Goal: Information Seeking & Learning: Learn about a topic

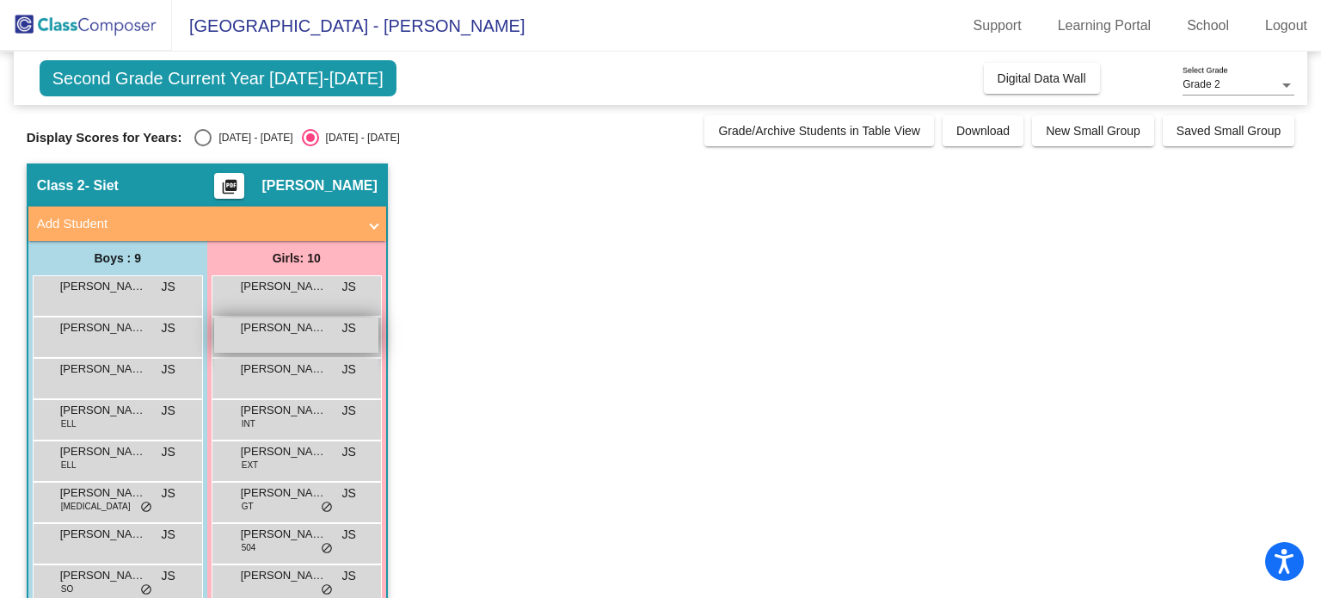
click at [279, 340] on div "[PERSON_NAME] JS lock do_not_disturb_alt" at bounding box center [296, 334] width 164 height 35
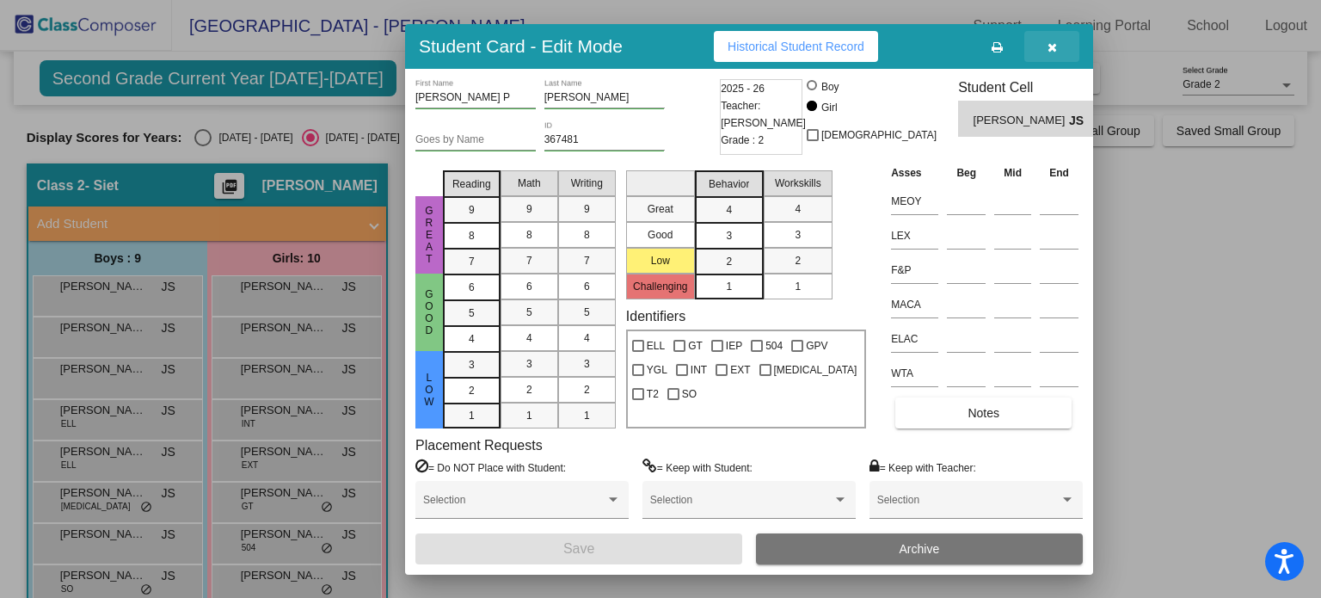
click at [1048, 40] on span "button" at bounding box center [1052, 47] width 9 height 14
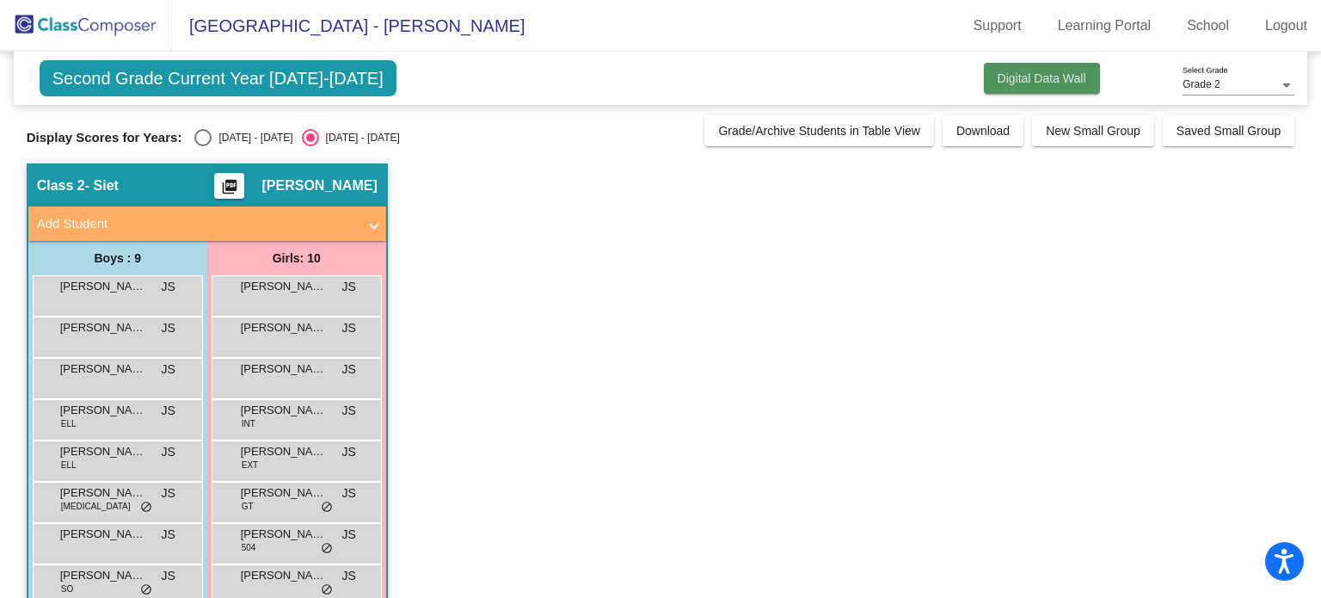
click at [1029, 78] on span "Digital Data Wall" at bounding box center [1042, 78] width 89 height 14
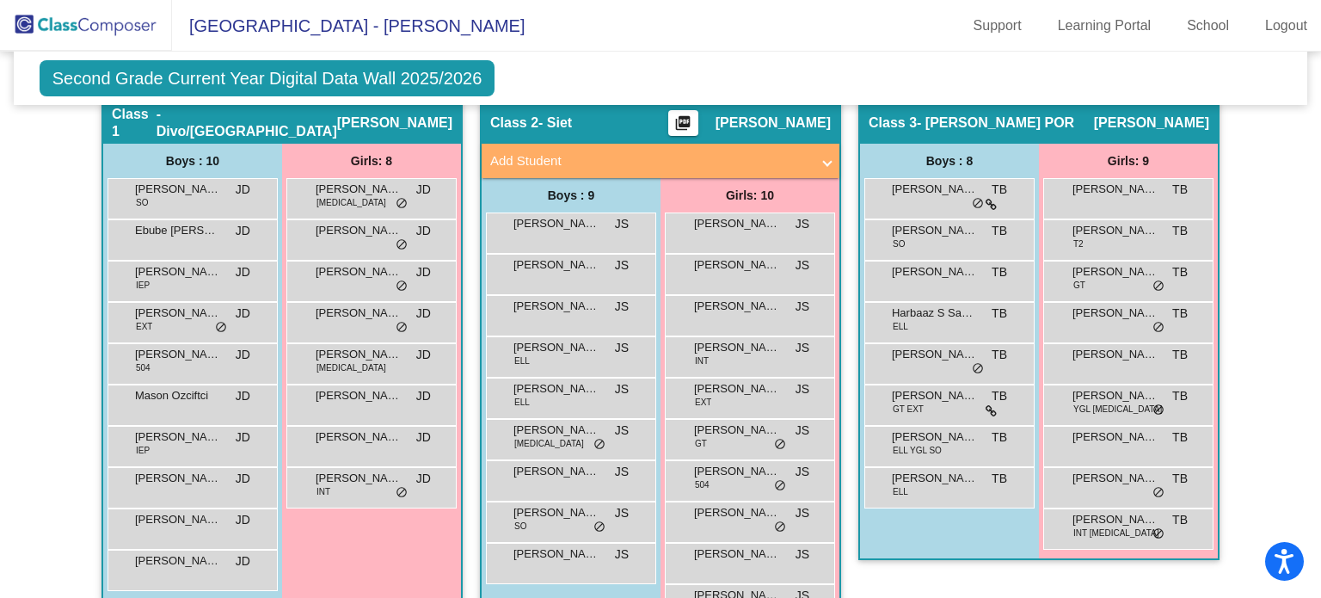
scroll to position [342, 0]
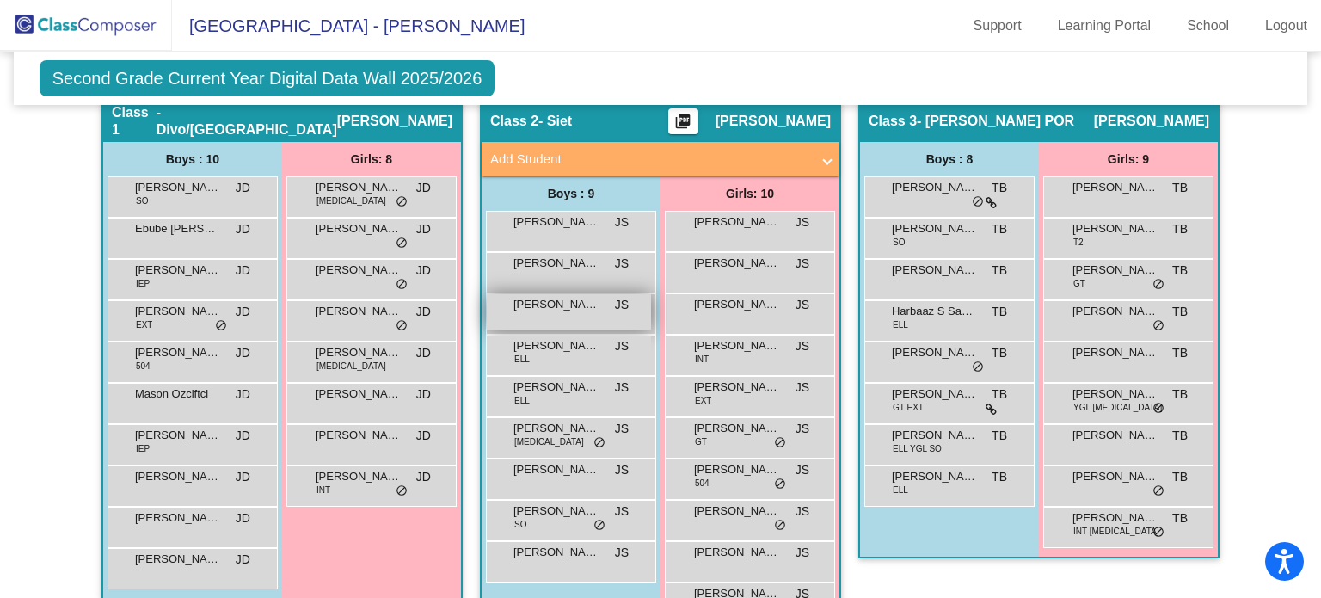
click at [551, 308] on span "[PERSON_NAME]" at bounding box center [557, 304] width 86 height 17
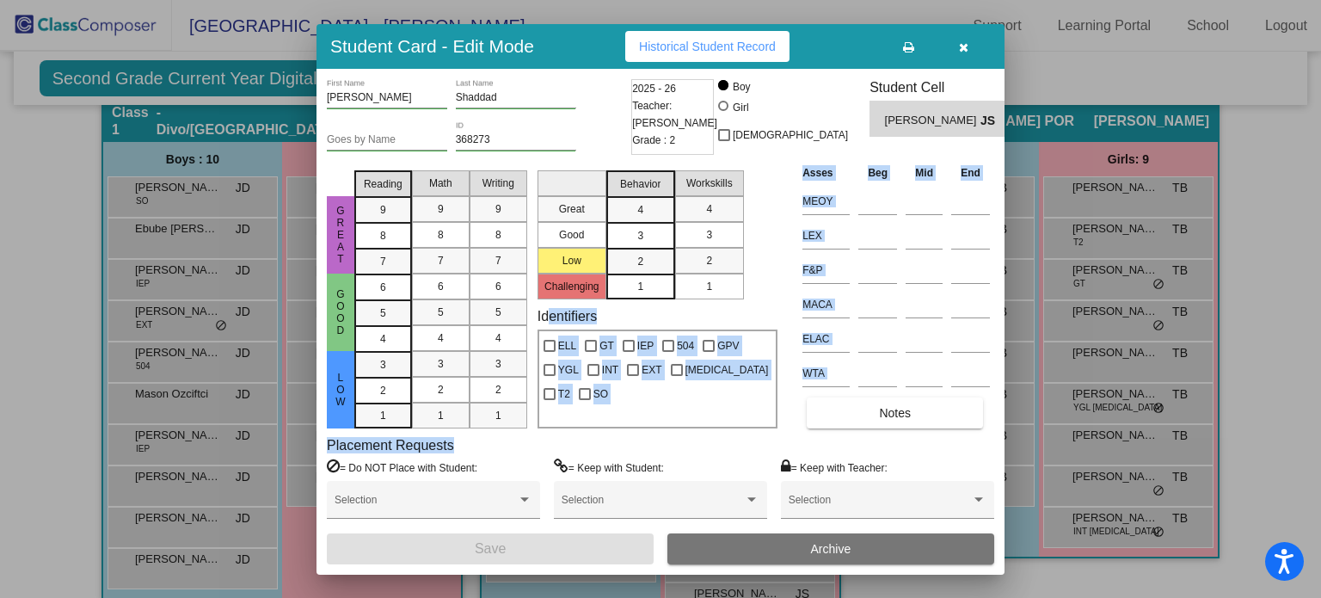
drag, startPoint x: 551, startPoint y: 308, endPoint x: 632, endPoint y: 447, distance: 161.1
click at [632, 447] on div "[PERSON_NAME] First Name Shaddad Last Name Goes by Name 368273 ID 2025 - 26 Tea…" at bounding box center [660, 321] width 667 height 485
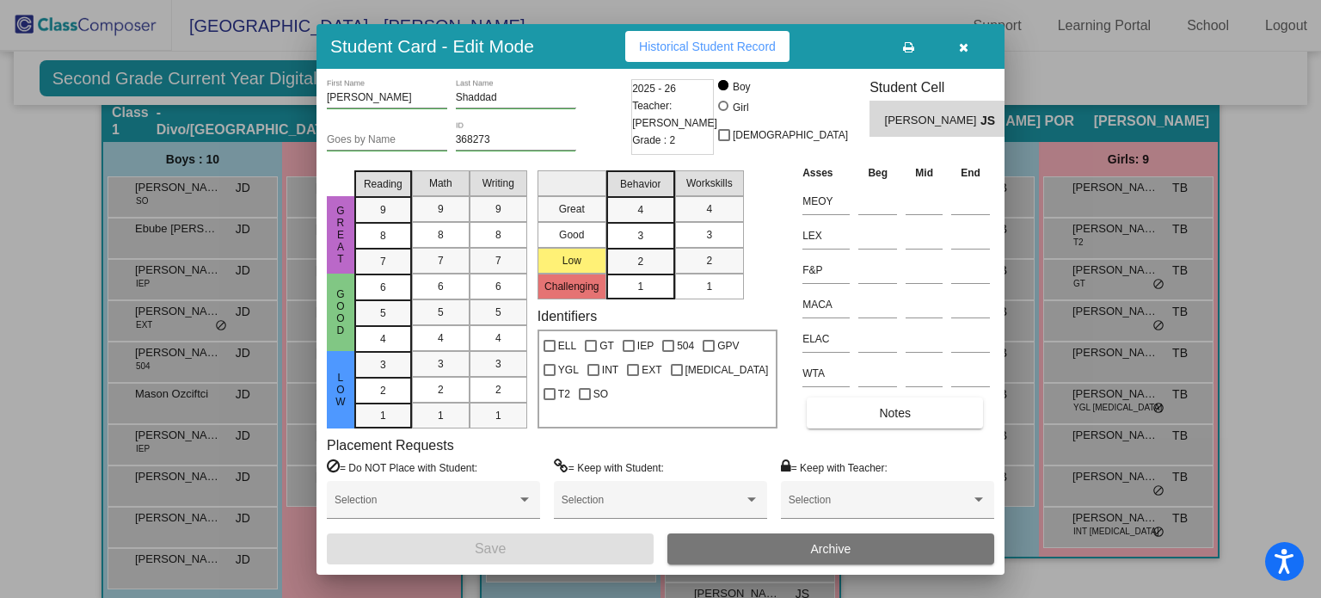
click at [632, 447] on div "Placement Requests = Do NOT Place with Student: Selection = Keep with Student: …" at bounding box center [660, 485] width 667 height 96
click at [969, 61] on button "button" at bounding box center [963, 46] width 55 height 31
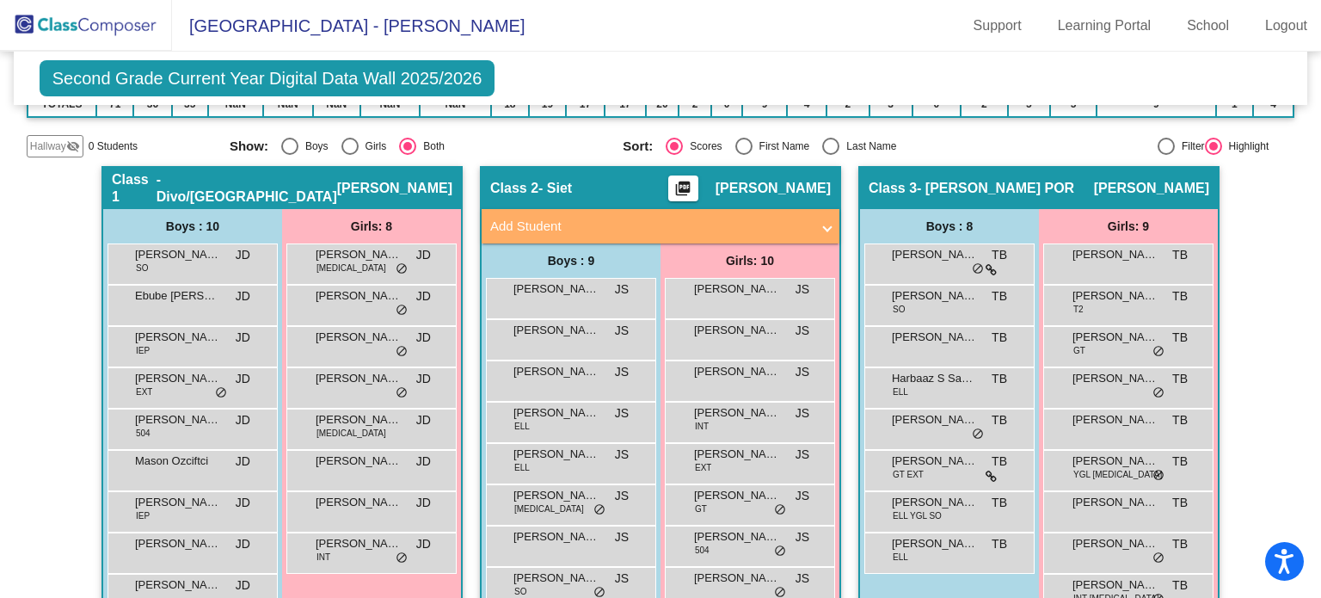
scroll to position [274, 0]
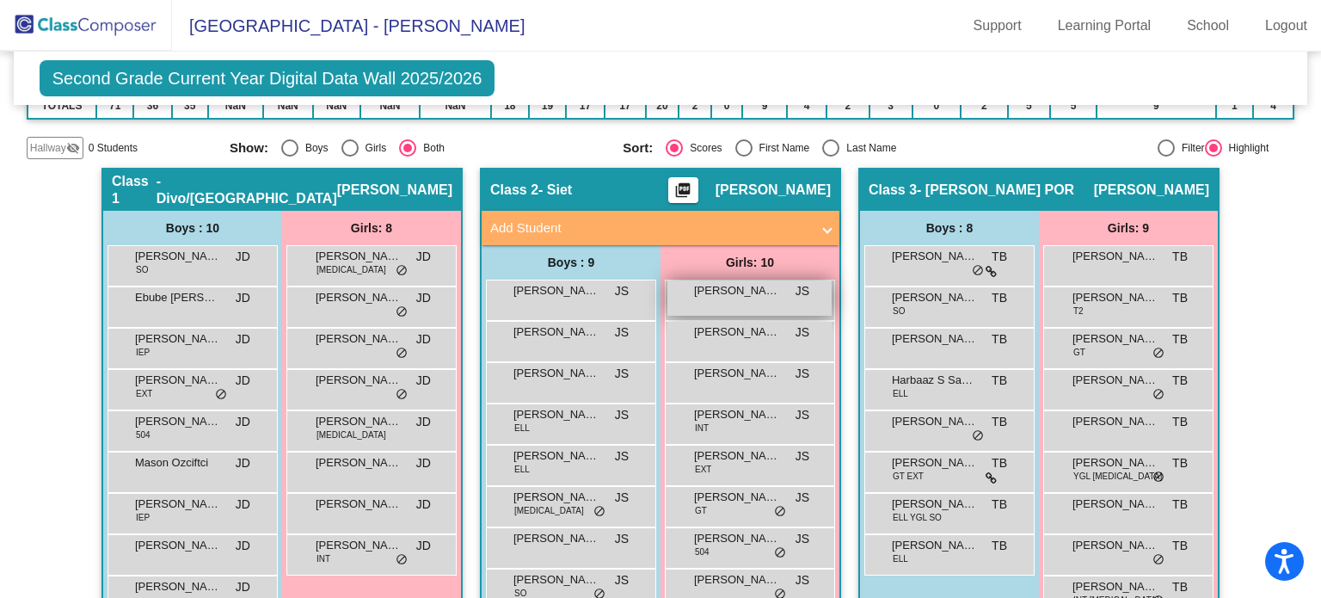
click at [726, 302] on div "[PERSON_NAME] JS lock do_not_disturb_alt" at bounding box center [749, 297] width 164 height 35
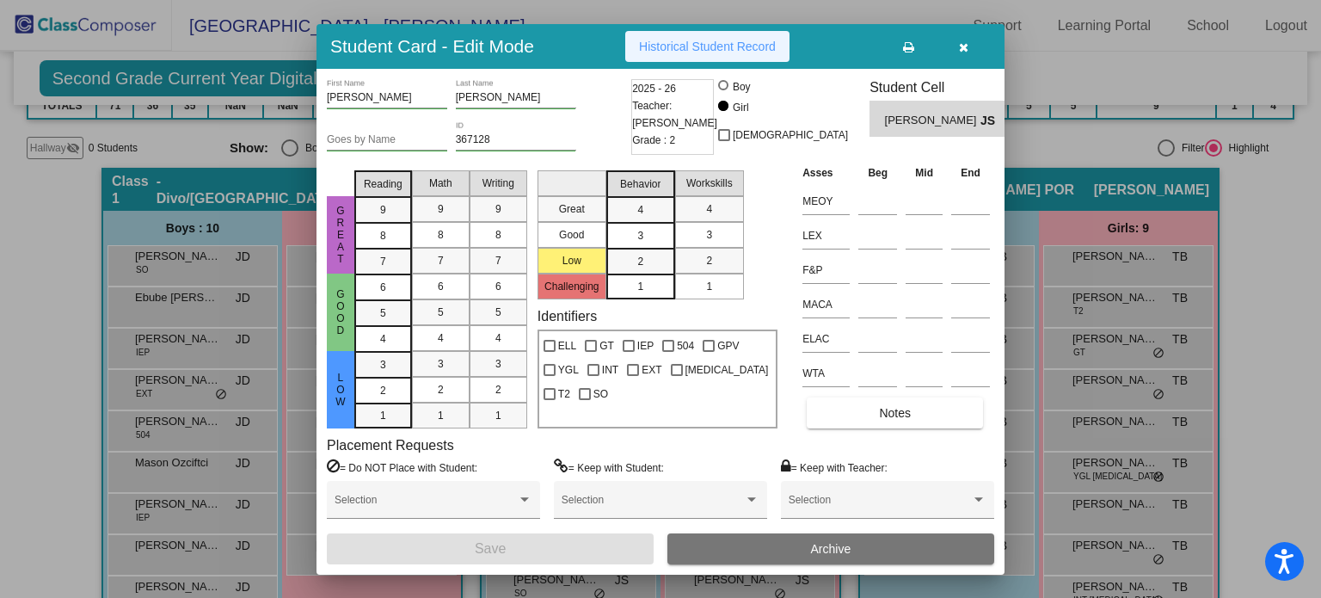
click at [682, 54] on button "Historical Student Record" at bounding box center [707, 46] width 164 height 31
click at [953, 51] on button "button" at bounding box center [963, 46] width 55 height 31
